Goal: Information Seeking & Learning: Learn about a topic

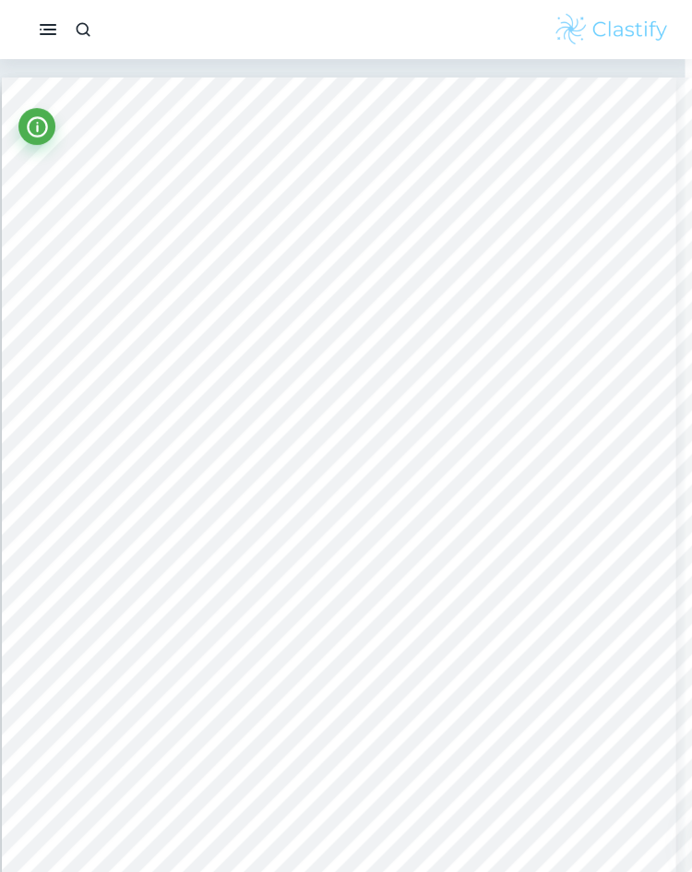
scroll to position [0, 7]
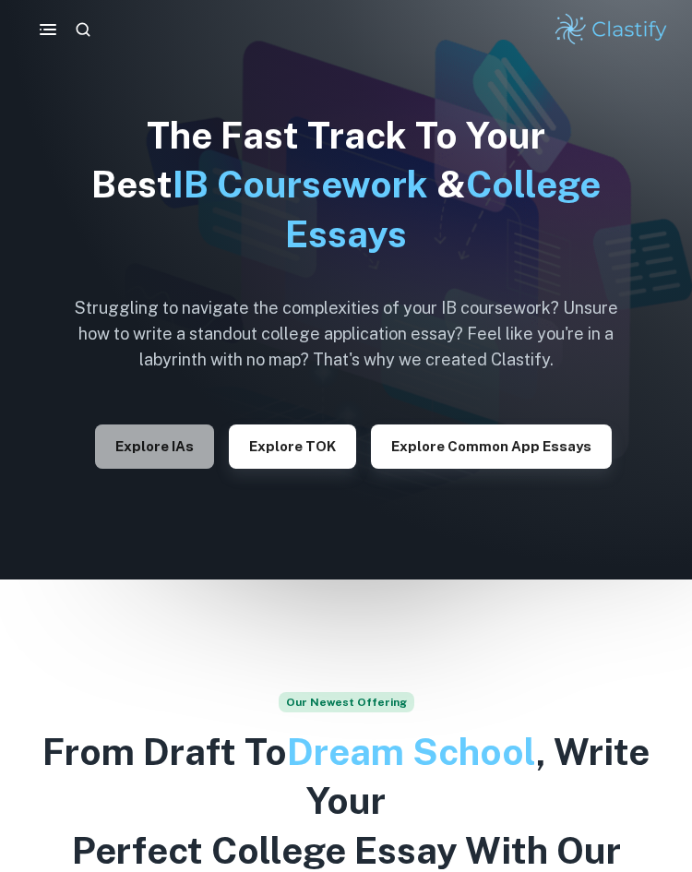
click at [188, 462] on button "Explore IAs" at bounding box center [154, 447] width 119 height 44
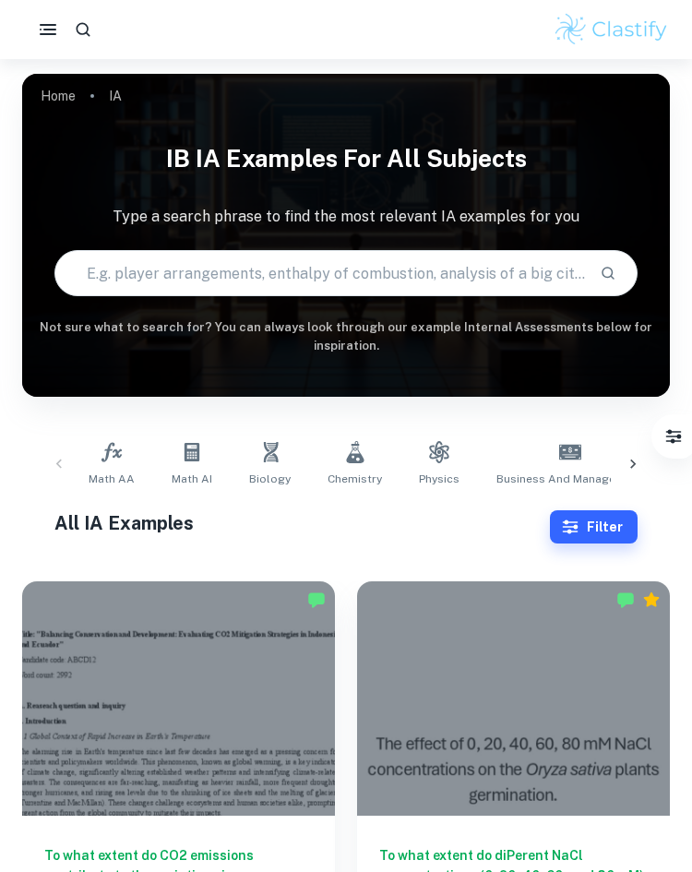
click at [264, 271] on input "text" at bounding box center [320, 273] width 530 height 52
type input "grazing"
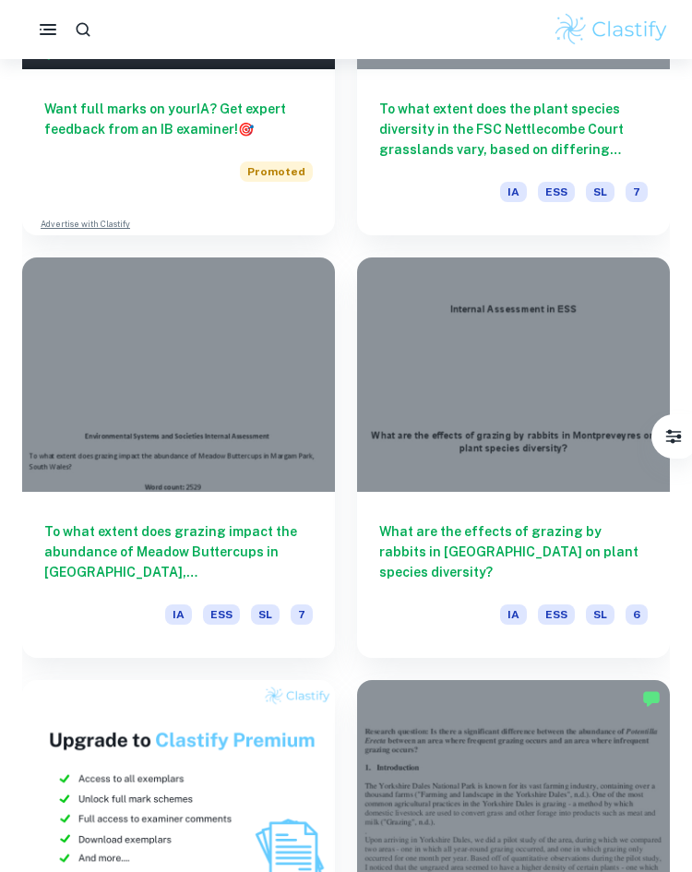
scroll to position [1173, 0]
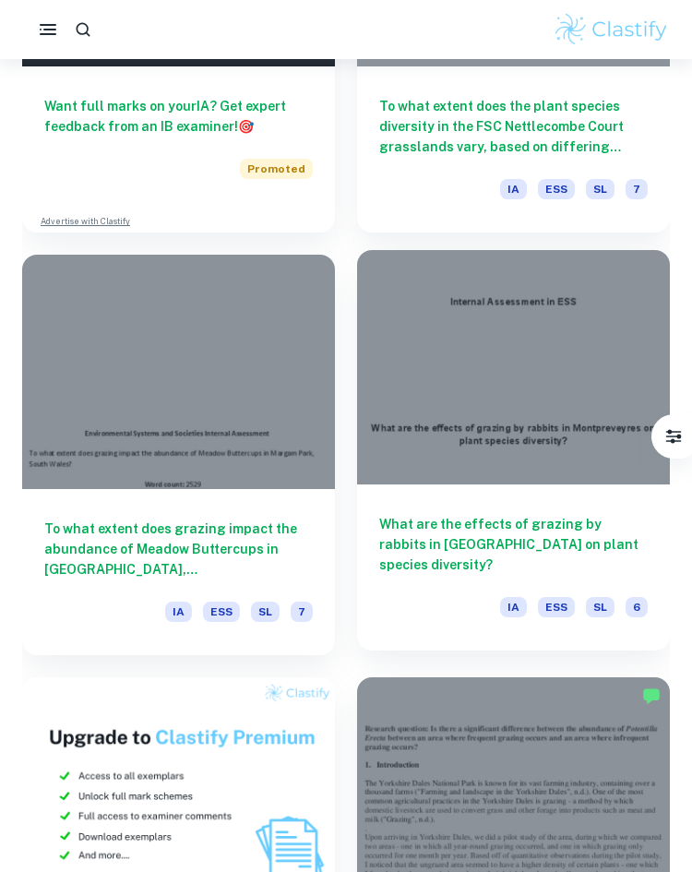
click at [563, 367] on div at bounding box center [513, 367] width 313 height 234
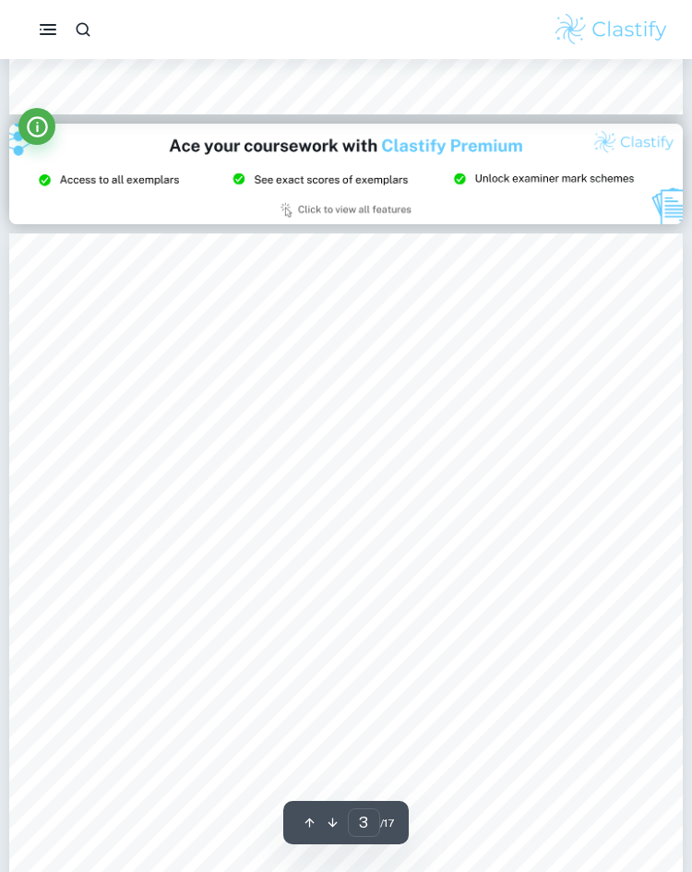
scroll to position [383, 0]
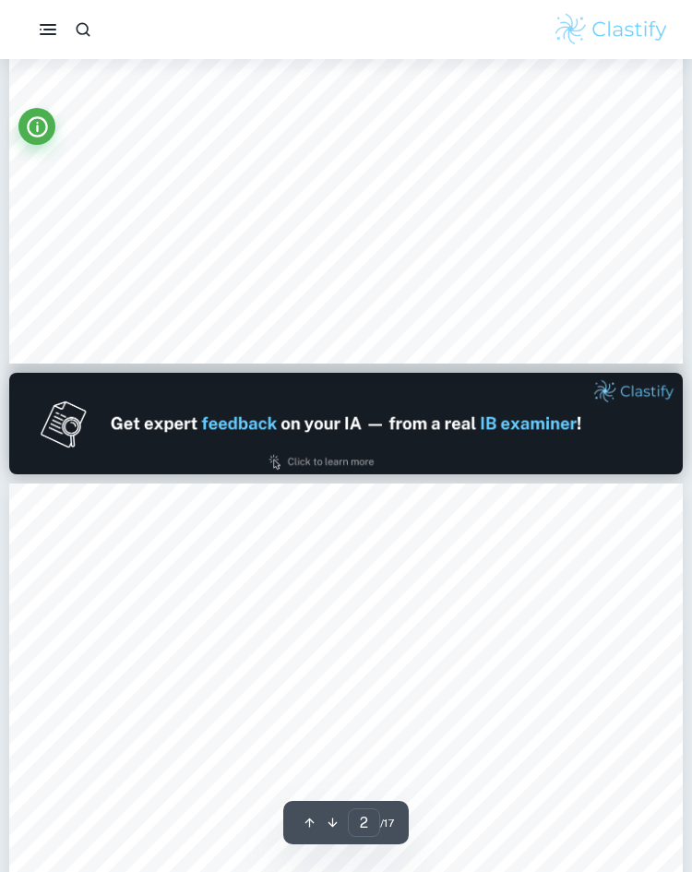
type input "1"
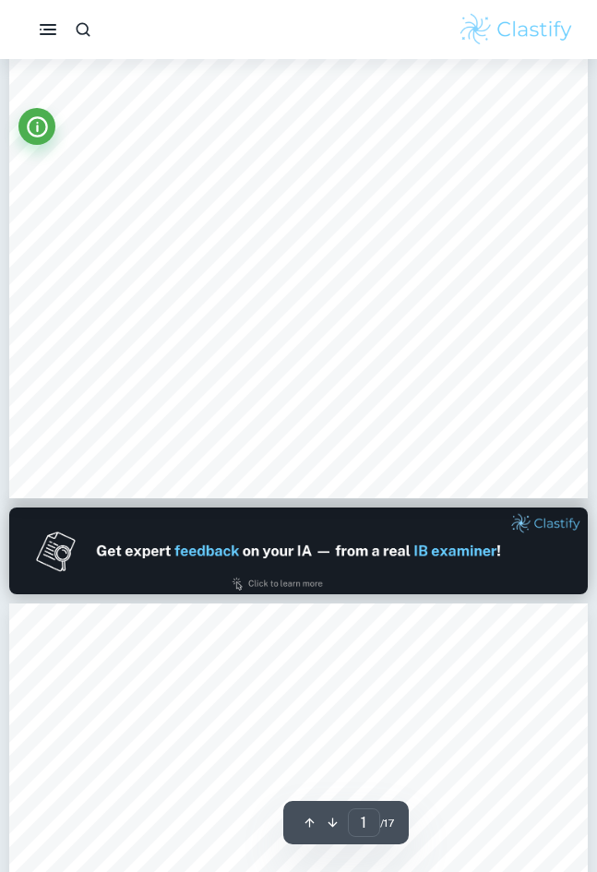
scroll to position [427, 0]
